Goal: Task Accomplishment & Management: Manage account settings

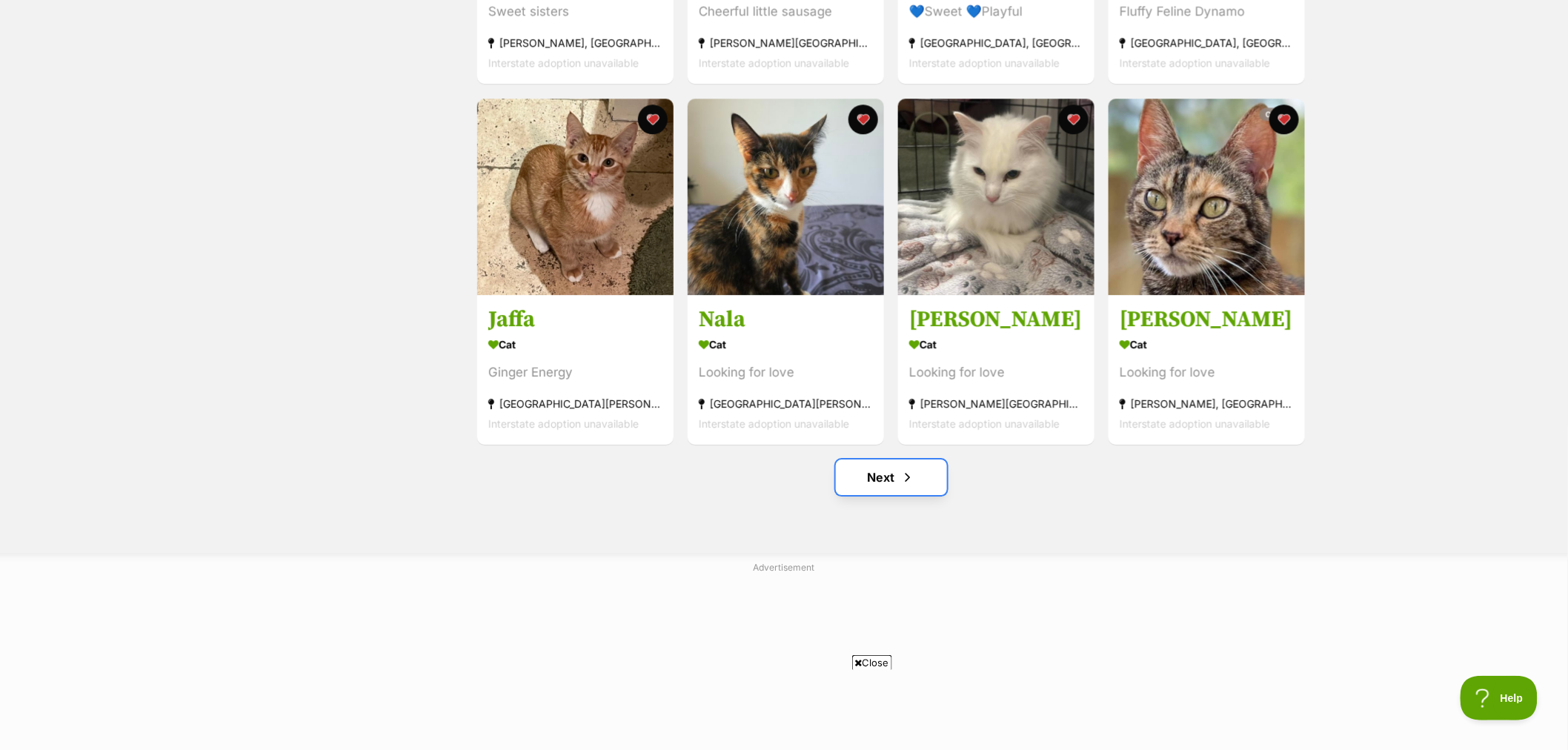
click at [869, 482] on link "Next" at bounding box center [891, 477] width 111 height 35
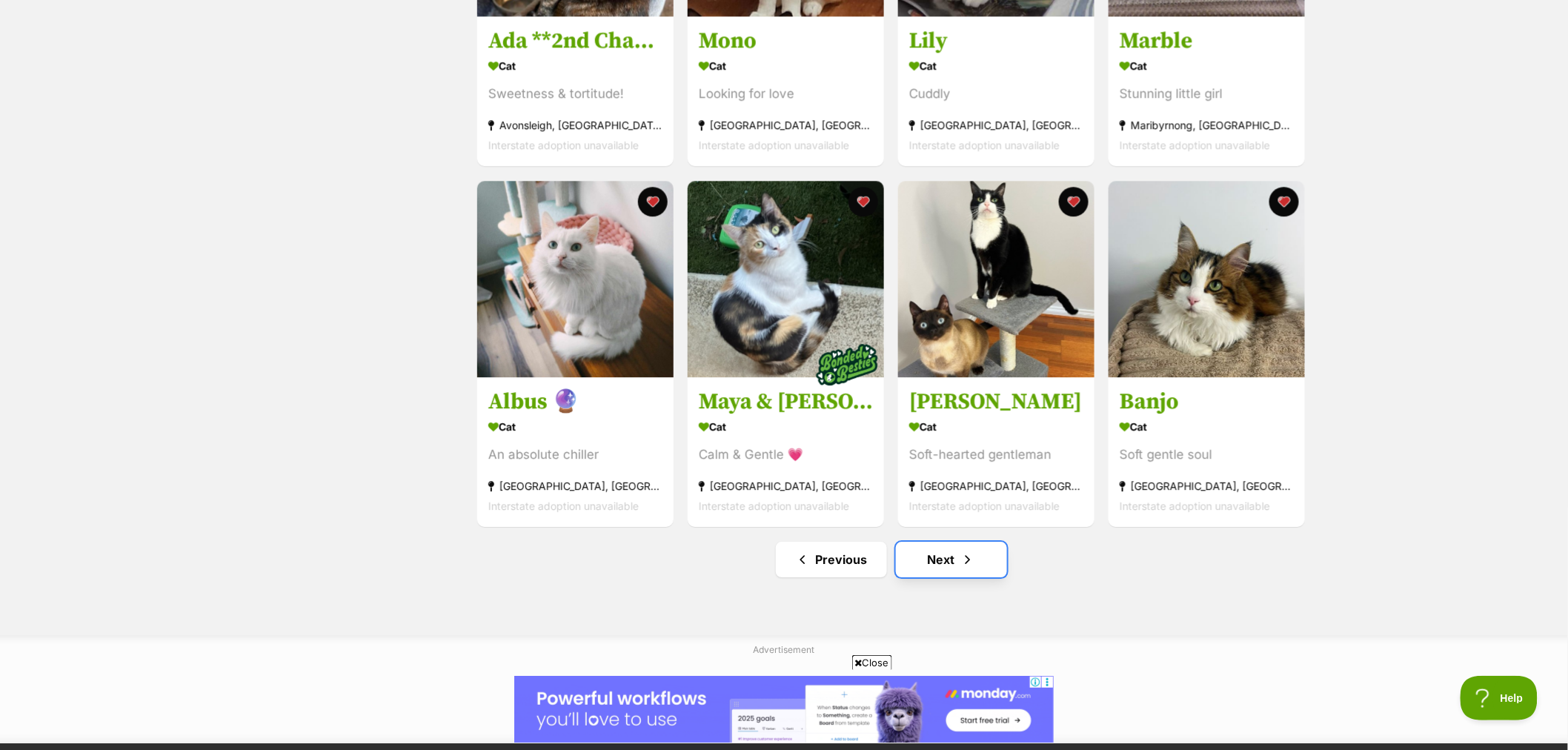
click at [969, 567] on span "Next page" at bounding box center [967, 560] width 15 height 18
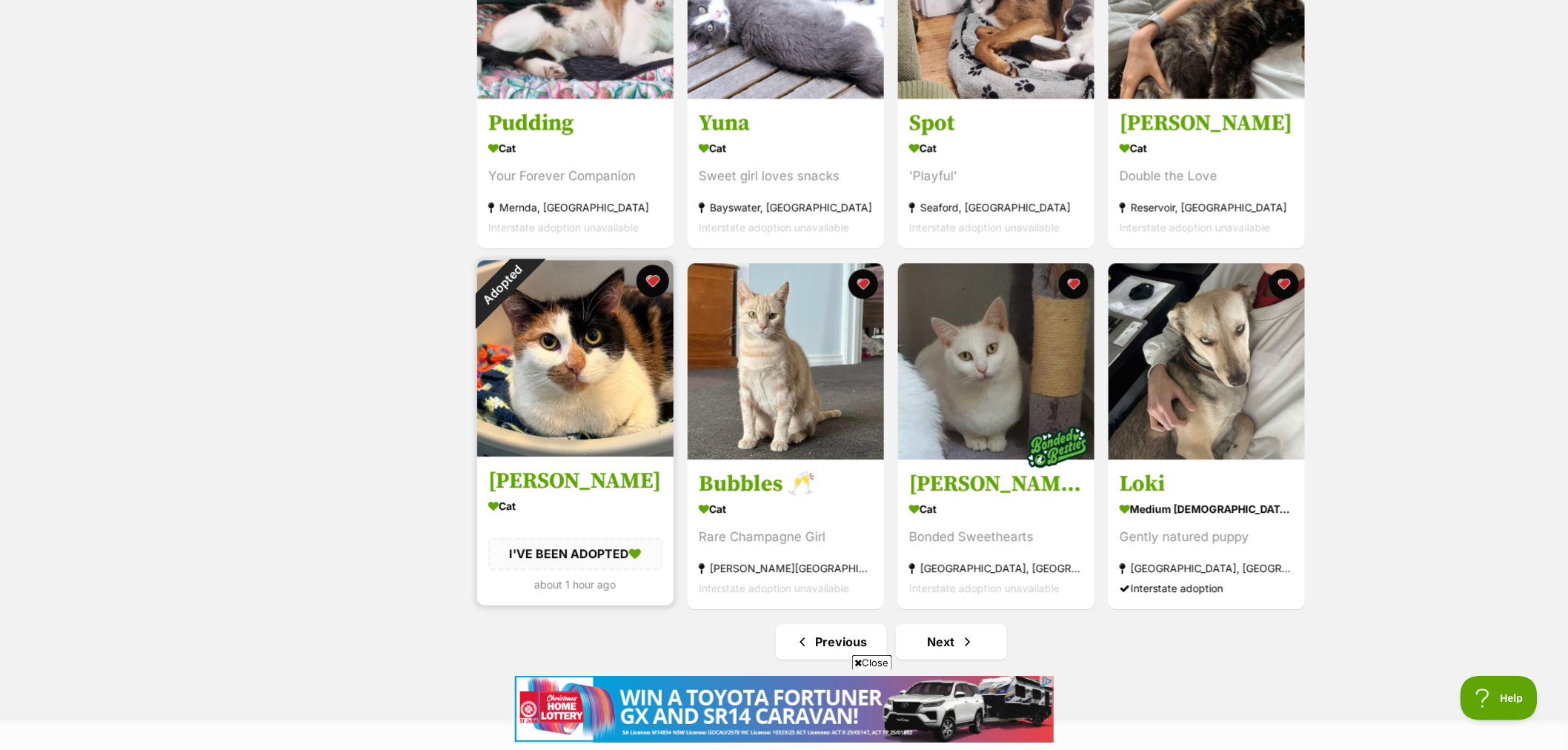
click at [653, 289] on button "favourite" at bounding box center [652, 280] width 32 height 32
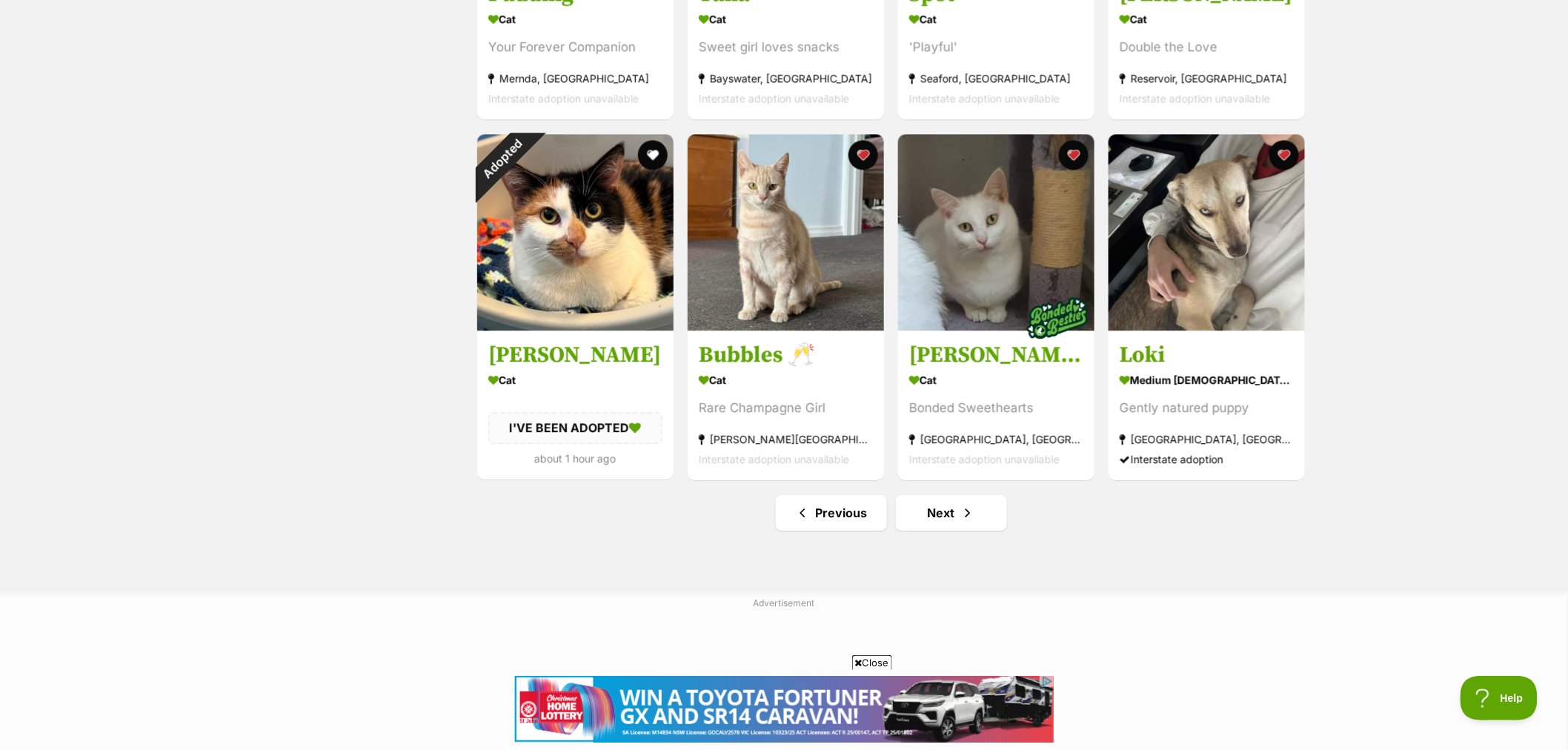
scroll to position [1811, 0]
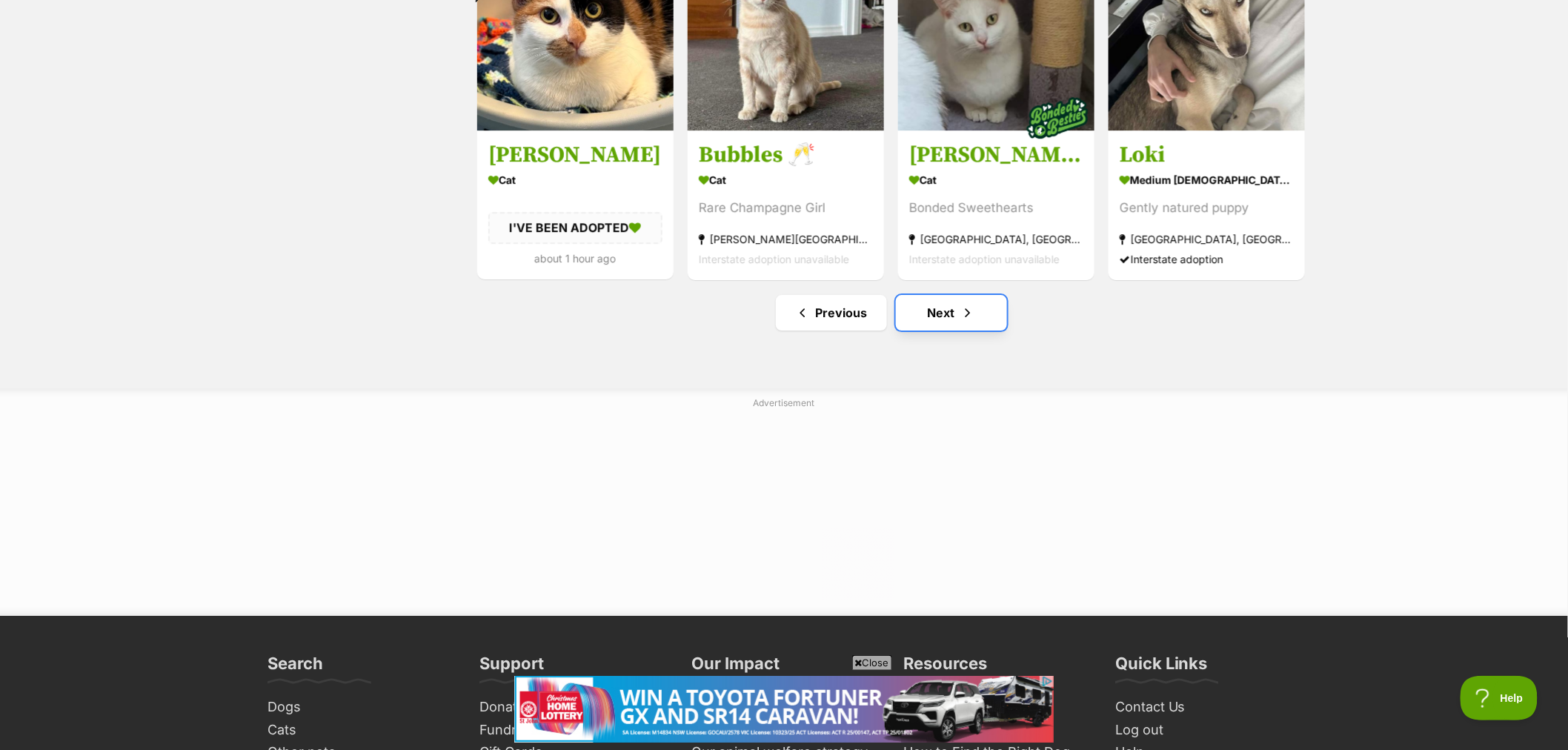
click at [963, 322] on span "Next page" at bounding box center [967, 312] width 15 height 18
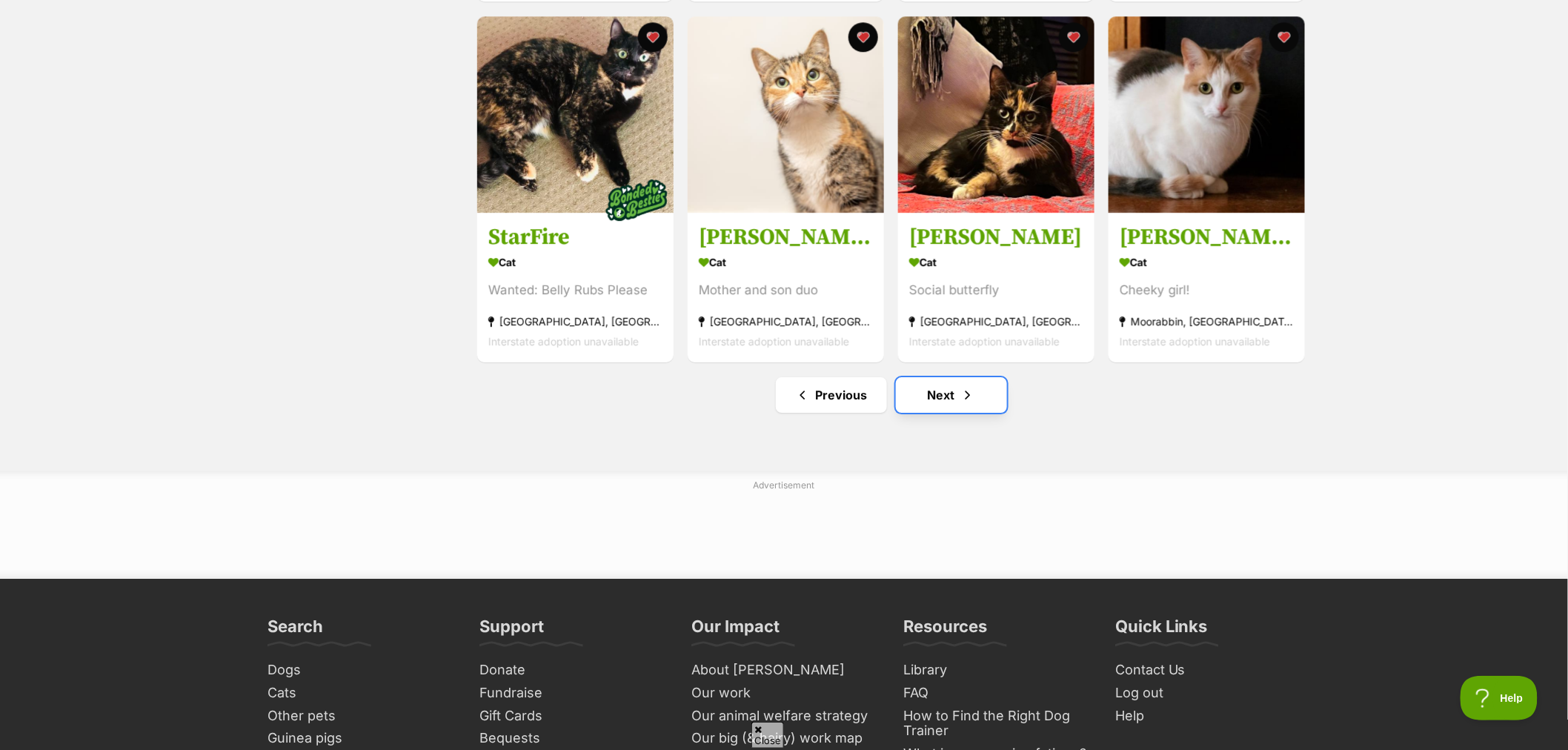
click at [959, 399] on link "Next" at bounding box center [951, 395] width 111 height 35
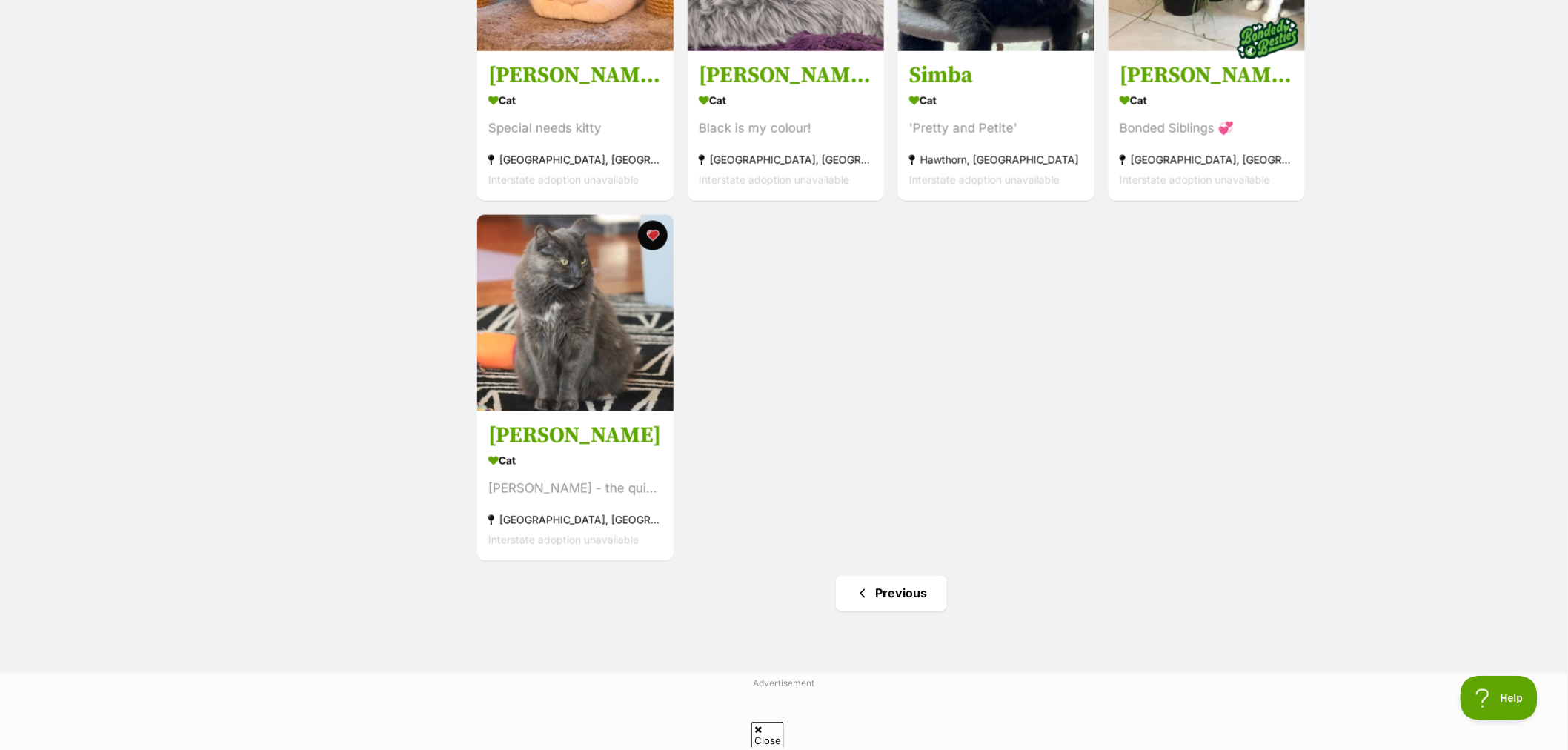
scroll to position [988, 0]
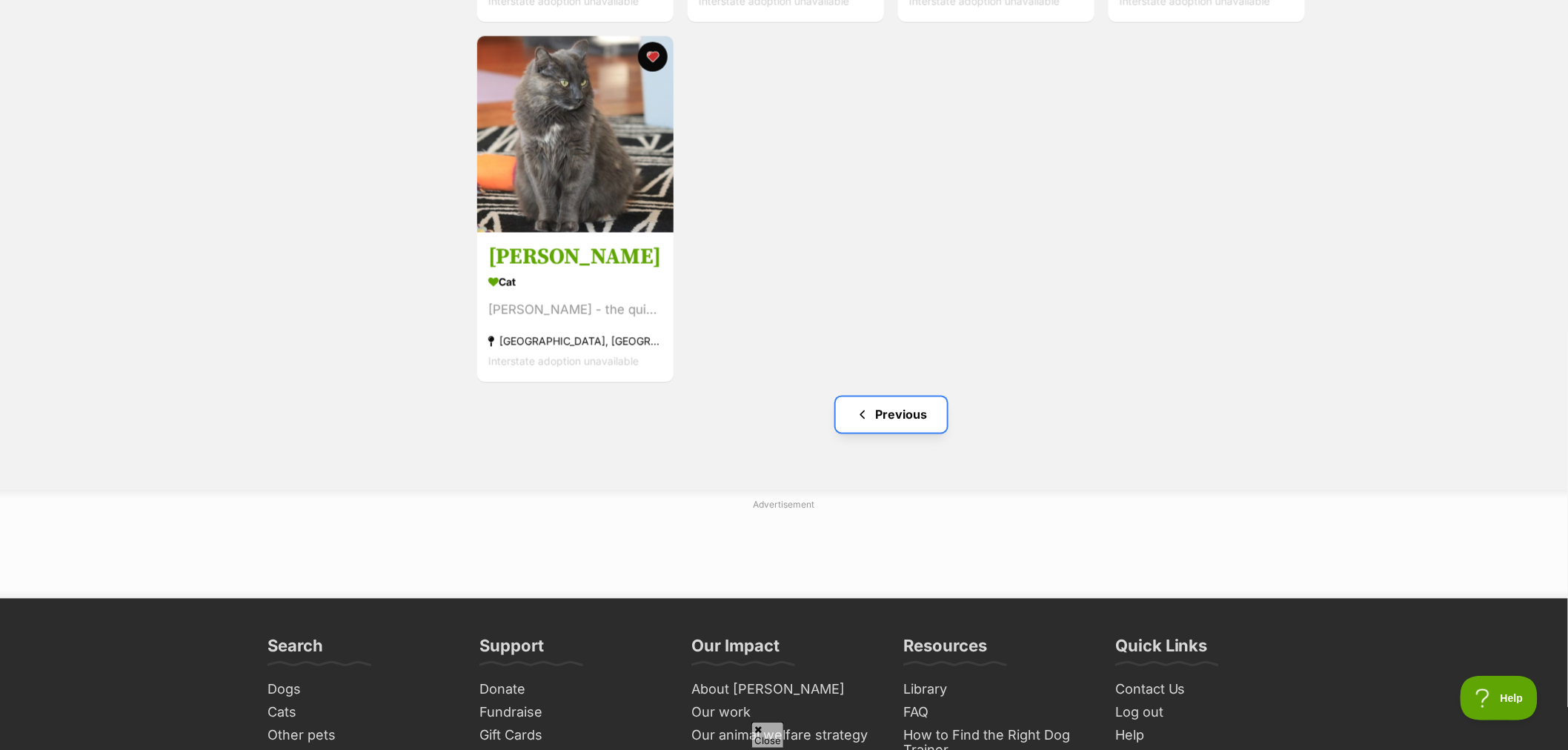
click at [893, 421] on link "Previous" at bounding box center [891, 415] width 111 height 35
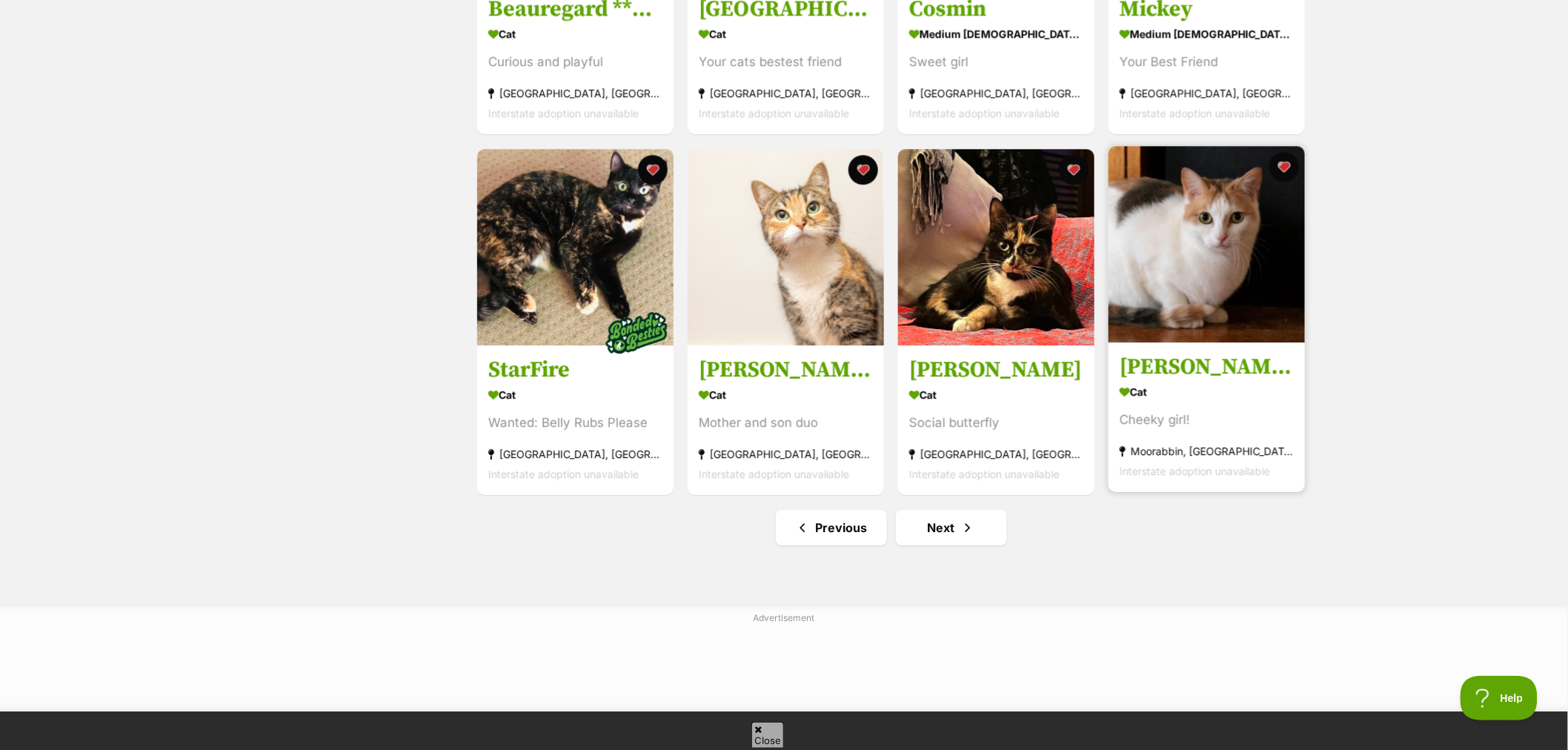
scroll to position [1729, 0]
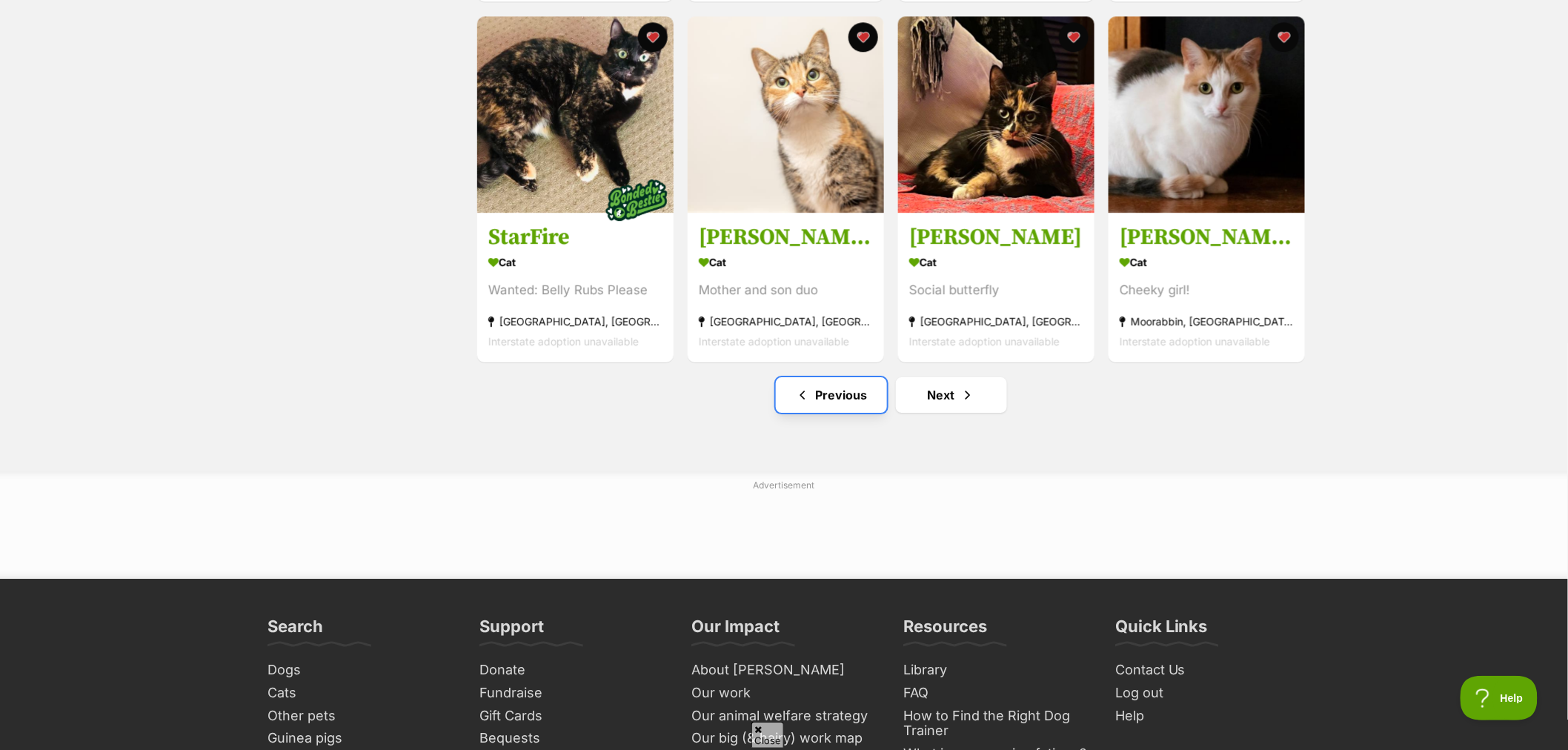
click at [827, 405] on link "Previous" at bounding box center [831, 395] width 111 height 35
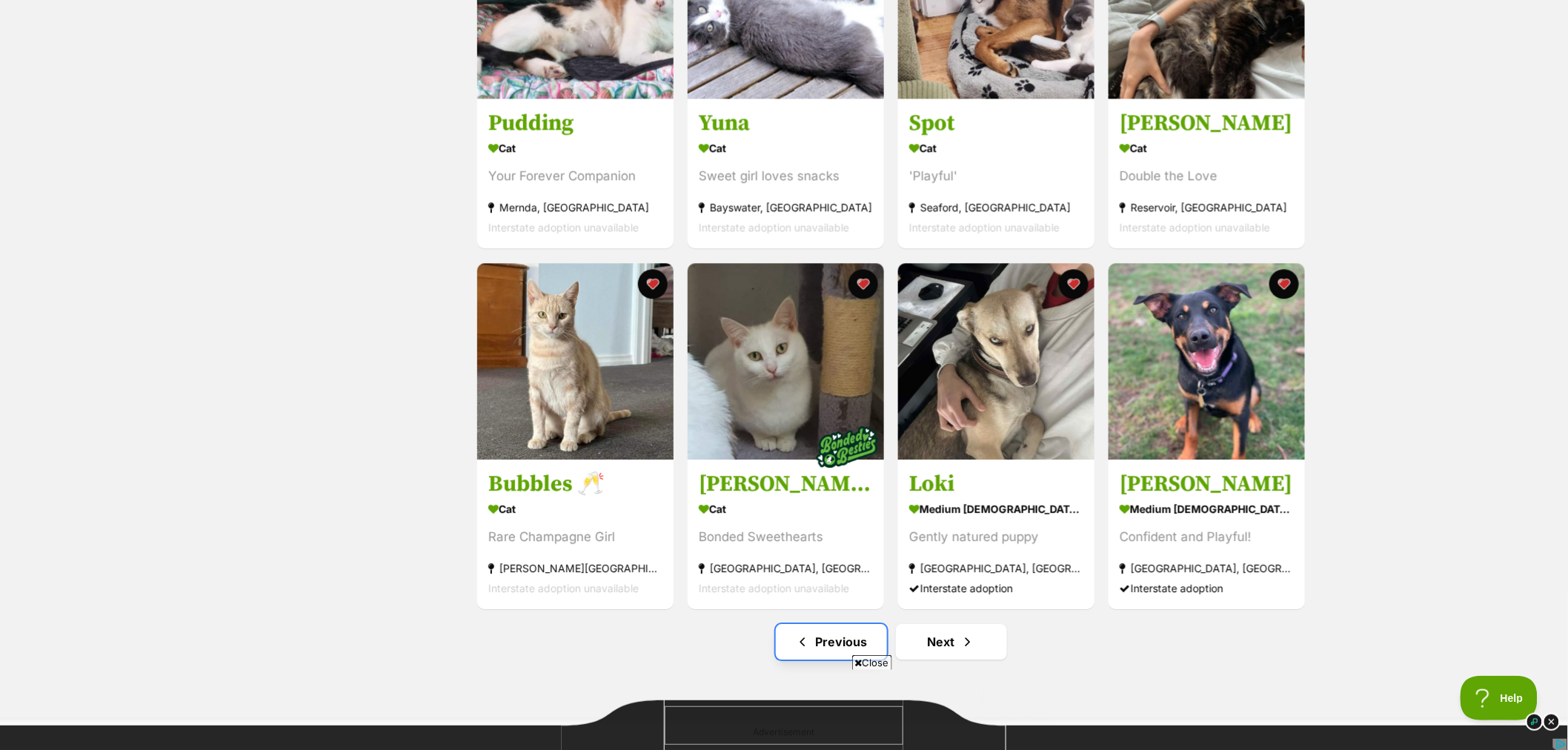
click at [810, 645] on span "Previous page" at bounding box center [802, 642] width 15 height 18
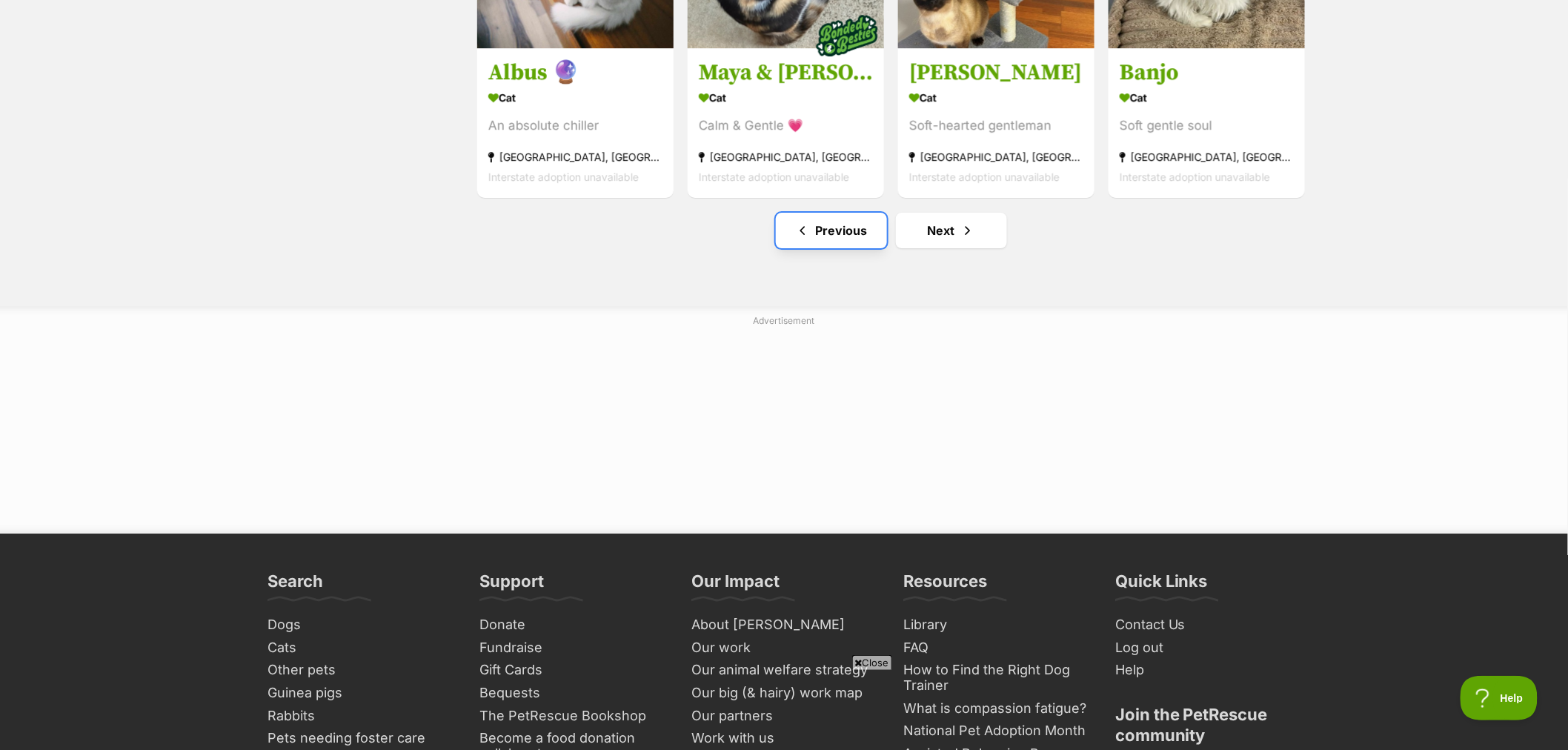
click at [841, 246] on link "Previous" at bounding box center [831, 231] width 111 height 35
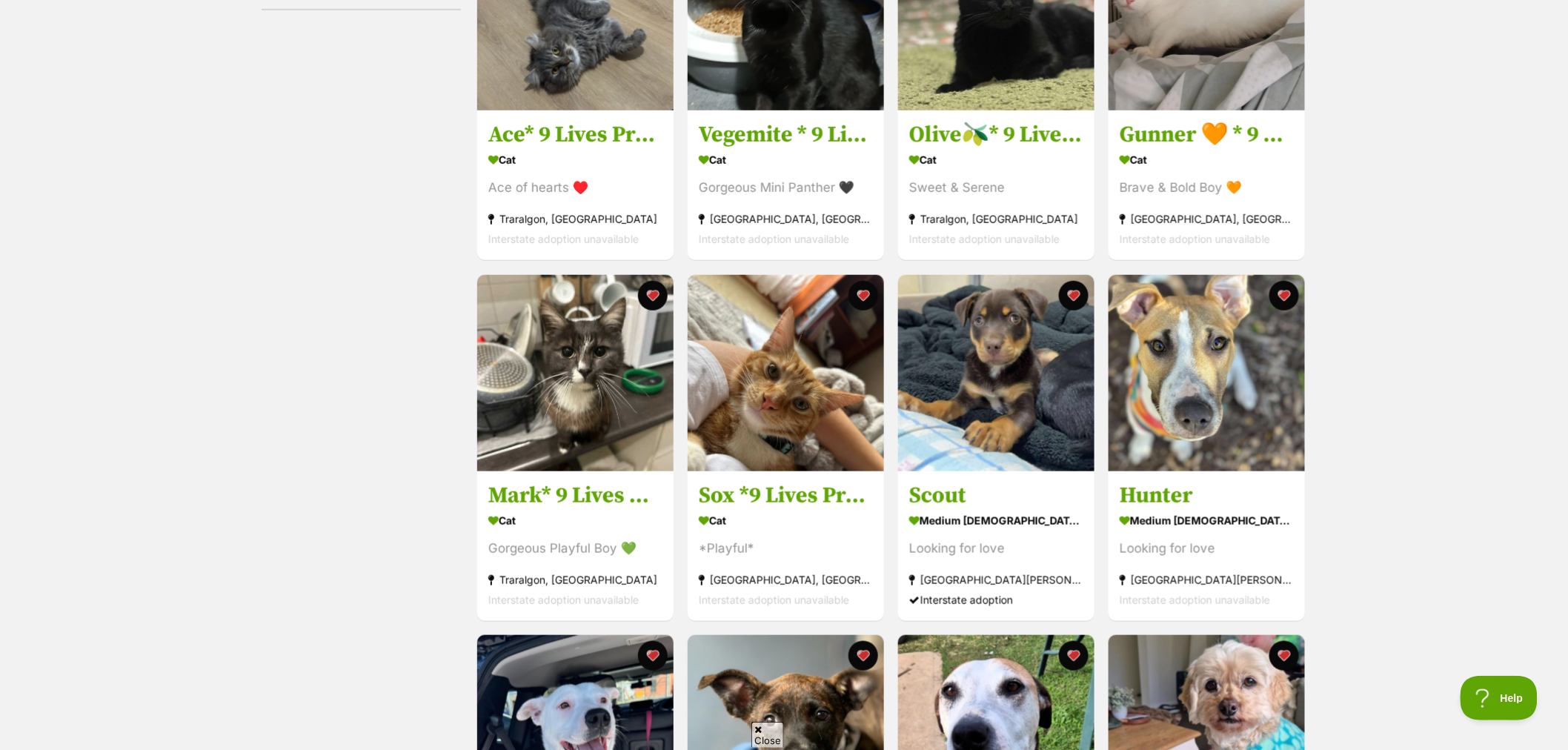
scroll to position [658, 0]
